Goal: Task Accomplishment & Management: Use online tool/utility

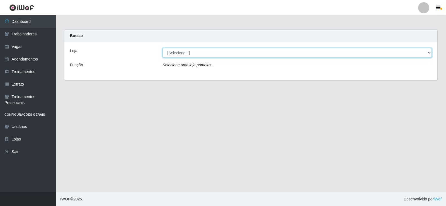
click at [426, 52] on select "[Selecione...] Supermercado Manaira" at bounding box center [296, 53] width 269 height 10
select select "443"
click at [162, 48] on select "[Selecione...] Supermercado Manaira" at bounding box center [296, 53] width 269 height 10
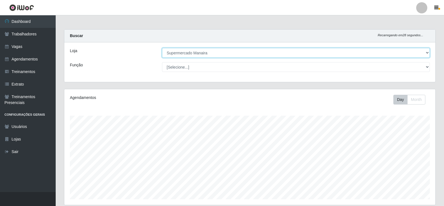
scroll to position [116, 371]
click at [428, 53] on select "[Selecione...] Supermercado Manaira" at bounding box center [296, 53] width 268 height 10
click at [162, 48] on select "[Selecione...] Supermercado Manaira" at bounding box center [296, 53] width 268 height 10
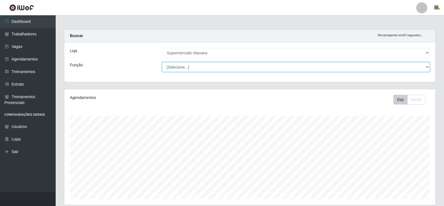
click at [428, 68] on select "[Selecione...] ASG ASG + ASG ++ Embalador Embalador + Embalador ++ Operador de …" at bounding box center [296, 67] width 268 height 10
click at [217, 63] on select "[Selecione...] ASG ASG + ASG ++ Embalador Embalador + Embalador ++ Operador de …" at bounding box center [296, 67] width 268 height 10
click at [427, 64] on select "[Selecione...] ASG ASG + ASG ++ Embalador Embalador + Embalador ++ Operador de …" at bounding box center [296, 67] width 268 height 10
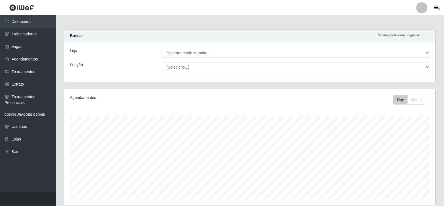
click at [102, 46] on div "Loja [Selecione...] Supermercado Manaira Função [Selecione...] ASG ASG + ASG ++…" at bounding box center [249, 62] width 371 height 40
click at [25, 23] on link "Dashboard" at bounding box center [28, 21] width 56 height 13
click at [20, 38] on link "Trabalhadores" at bounding box center [28, 34] width 56 height 13
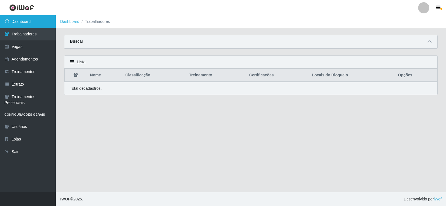
click at [19, 20] on link "Dashboard" at bounding box center [28, 21] width 56 height 13
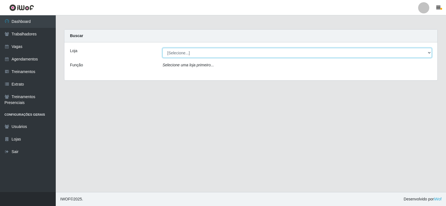
click at [429, 53] on select "[Selecione...] Supermercado Manaira" at bounding box center [296, 53] width 269 height 10
select select "443"
click at [162, 48] on select "[Selecione...] Supermercado Manaira" at bounding box center [296, 53] width 269 height 10
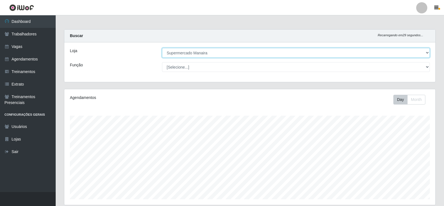
scroll to position [116, 371]
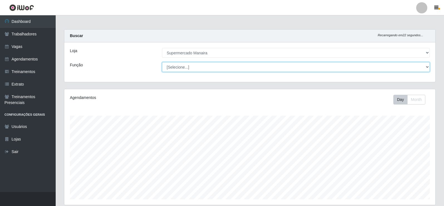
click at [428, 63] on select "[Selecione...] ASG ASG + ASG ++ Embalador Embalador + Embalador ++ Operador de …" at bounding box center [296, 67] width 268 height 10
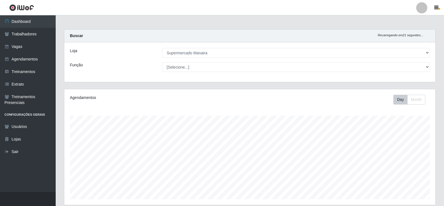
click at [113, 74] on div "Loja [Selecione...] Supermercado Manaira Função [Selecione...] ASG ASG + ASG ++…" at bounding box center [249, 62] width 371 height 40
click at [31, 31] on link "Trabalhadores" at bounding box center [28, 34] width 56 height 13
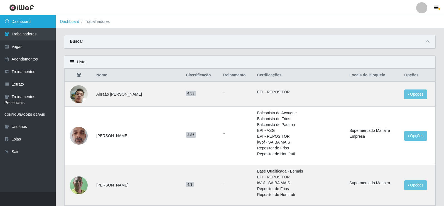
click at [26, 23] on link "Dashboard" at bounding box center [28, 21] width 56 height 13
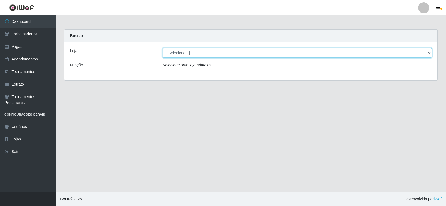
click at [427, 54] on select "[Selecione...] Supermercado Manaira" at bounding box center [296, 53] width 269 height 10
select select "443"
click at [162, 48] on select "[Selecione...] Supermercado Manaira" at bounding box center [296, 53] width 269 height 10
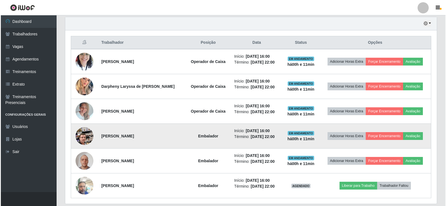
scroll to position [214, 0]
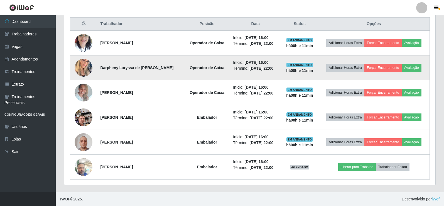
click at [87, 67] on img at bounding box center [84, 68] width 18 height 32
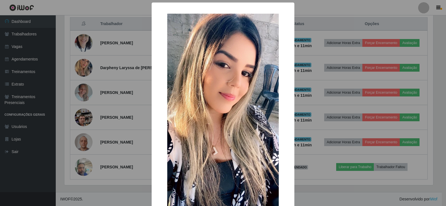
click at [89, 44] on div "× OK Cancel" at bounding box center [223, 103] width 446 height 206
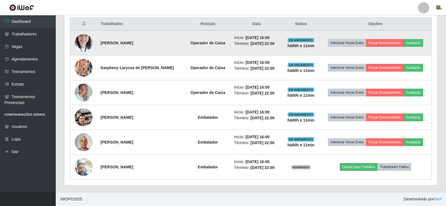
scroll to position [116, 371]
click at [88, 42] on img at bounding box center [84, 43] width 18 height 24
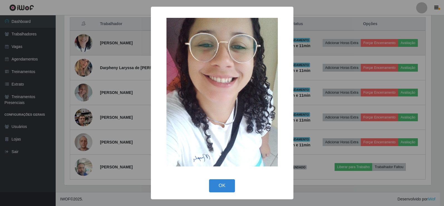
scroll to position [116, 369]
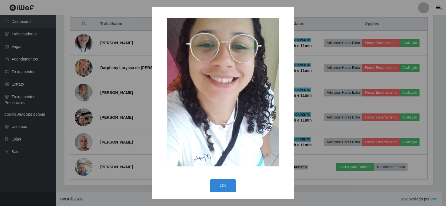
click at [83, 138] on div "× OK Cancel" at bounding box center [223, 103] width 446 height 206
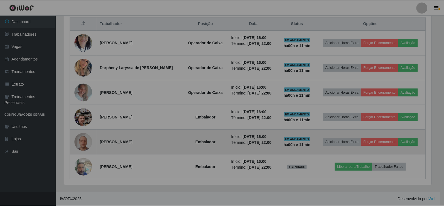
scroll to position [116, 371]
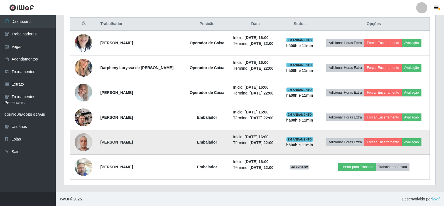
click at [83, 137] on img at bounding box center [84, 142] width 18 height 24
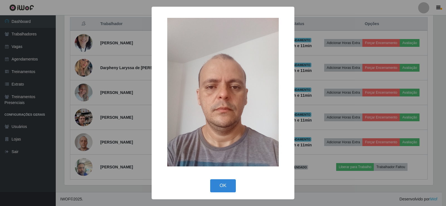
click at [91, 172] on div "× OK Cancel" at bounding box center [223, 103] width 446 height 206
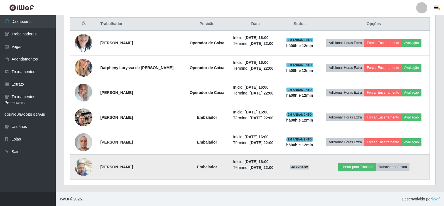
scroll to position [116, 371]
click at [79, 165] on img at bounding box center [84, 167] width 18 height 24
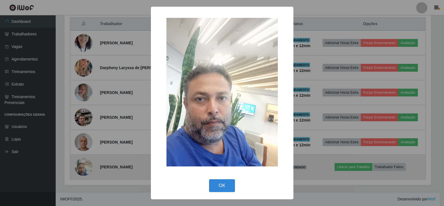
scroll to position [116, 369]
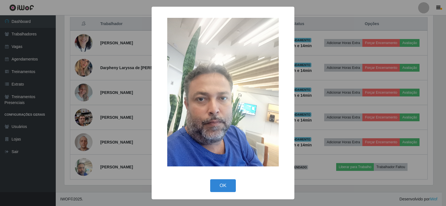
click at [350, 11] on div "× OK Cancel" at bounding box center [223, 103] width 446 height 206
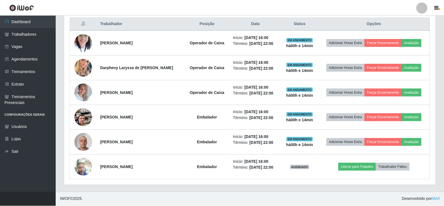
scroll to position [116, 371]
